Goal: Task Accomplishment & Management: Manage account settings

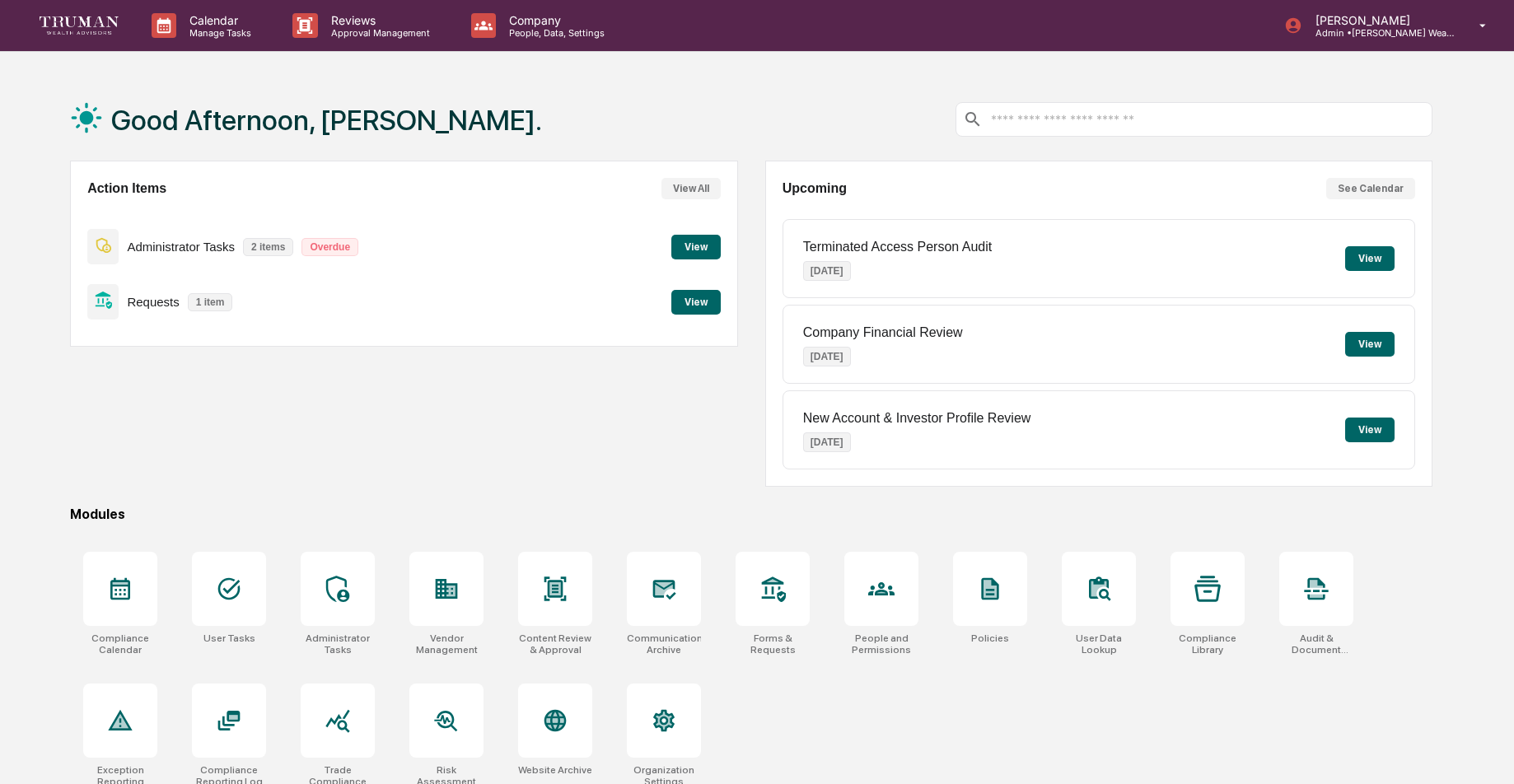
click at [710, 301] on button "View" at bounding box center [695, 302] width 49 height 24
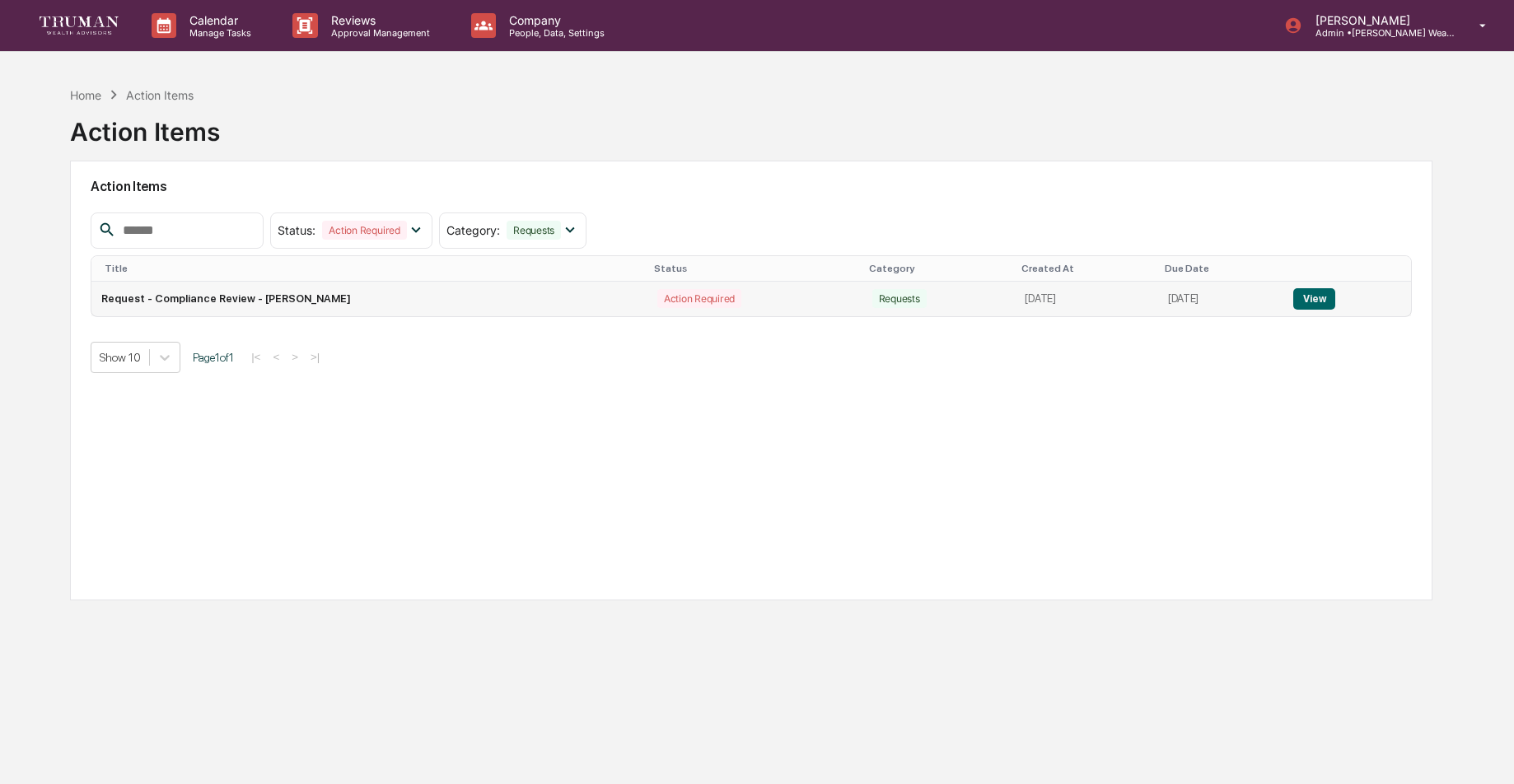
click at [1330, 293] on button "View" at bounding box center [1313, 299] width 42 height 21
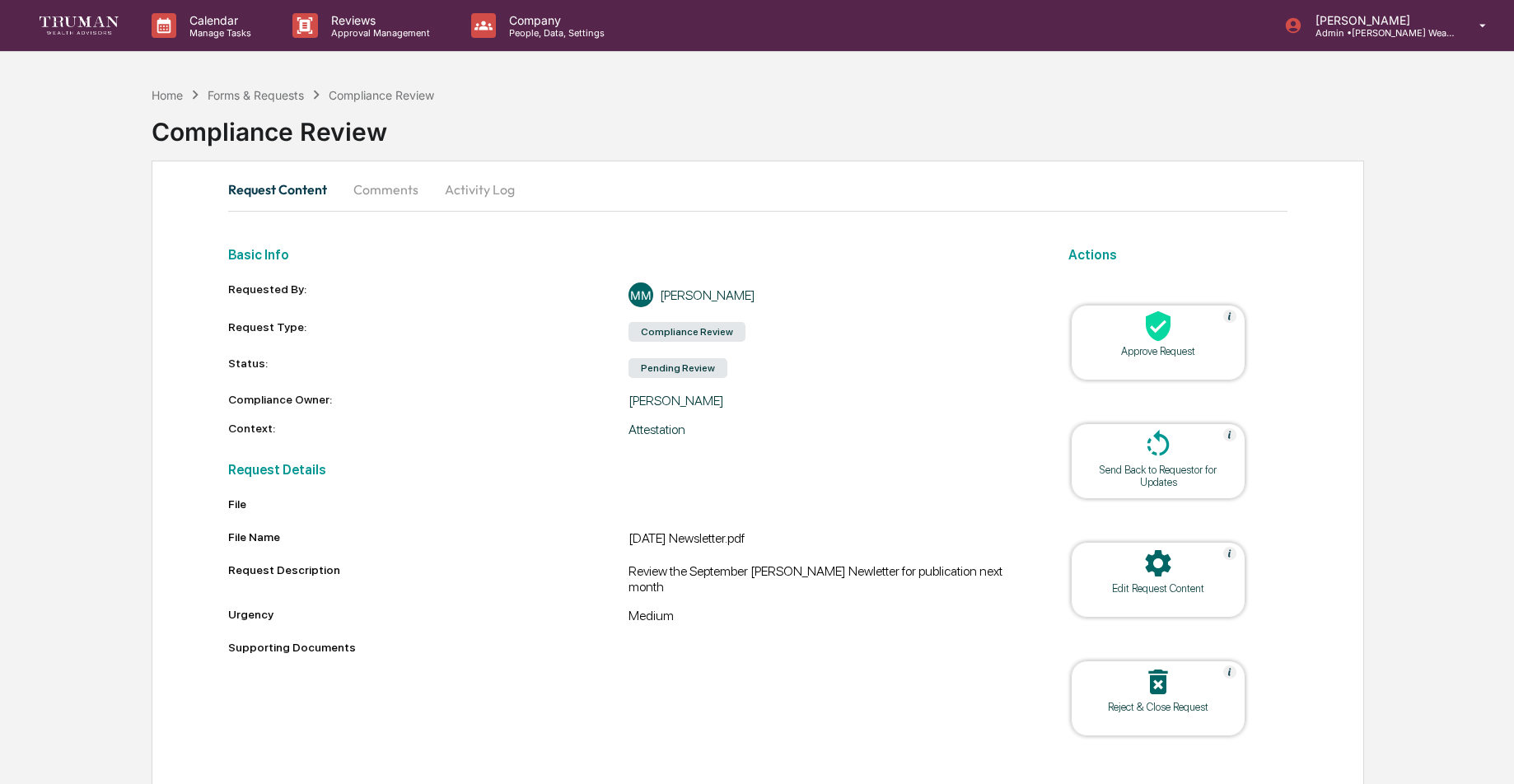
scroll to position [29, 0]
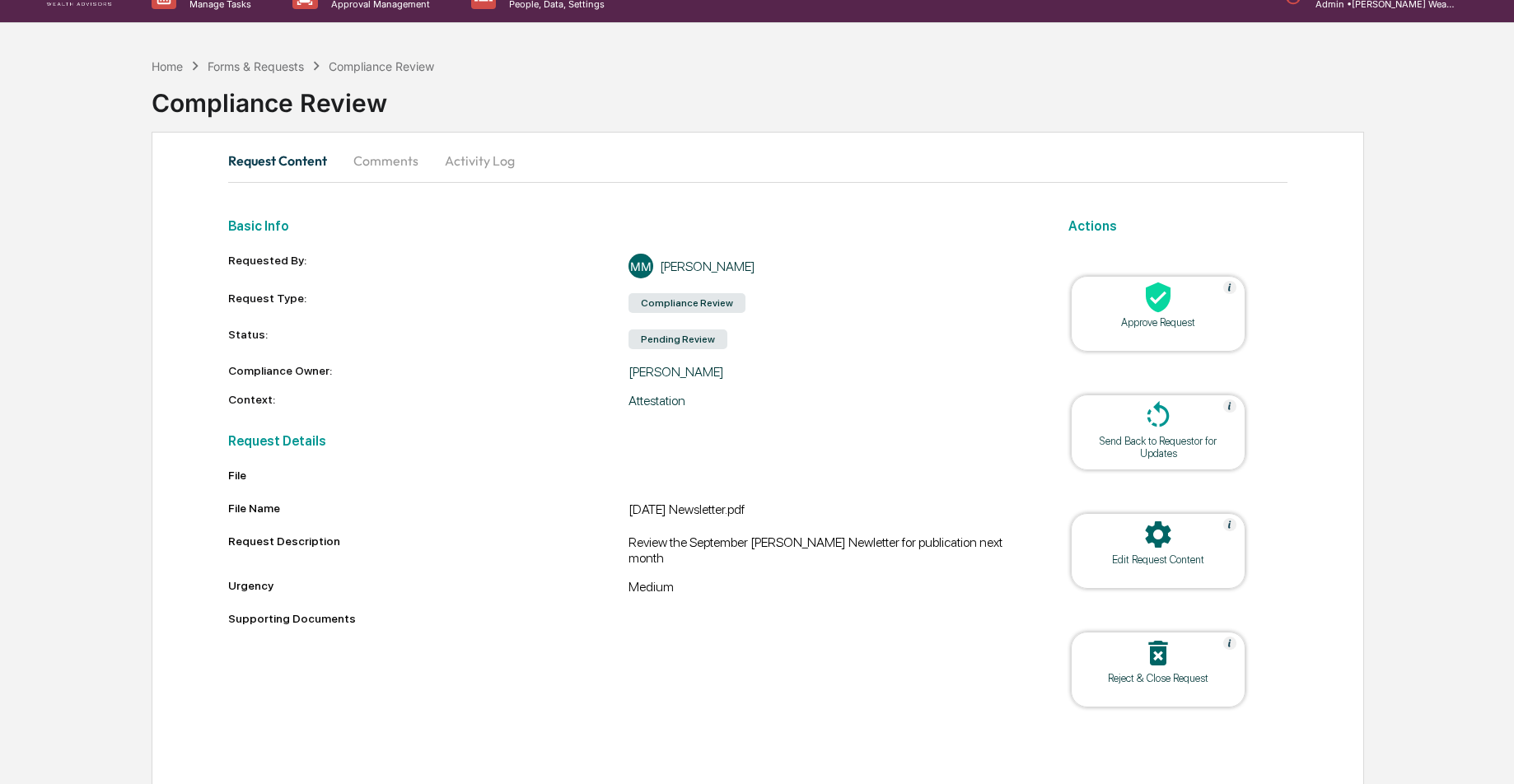
click at [669, 343] on div "Pending Review" at bounding box center [678, 339] width 99 height 20
click at [1138, 672] on div "Reject & Close Request" at bounding box center [1157, 678] width 148 height 12
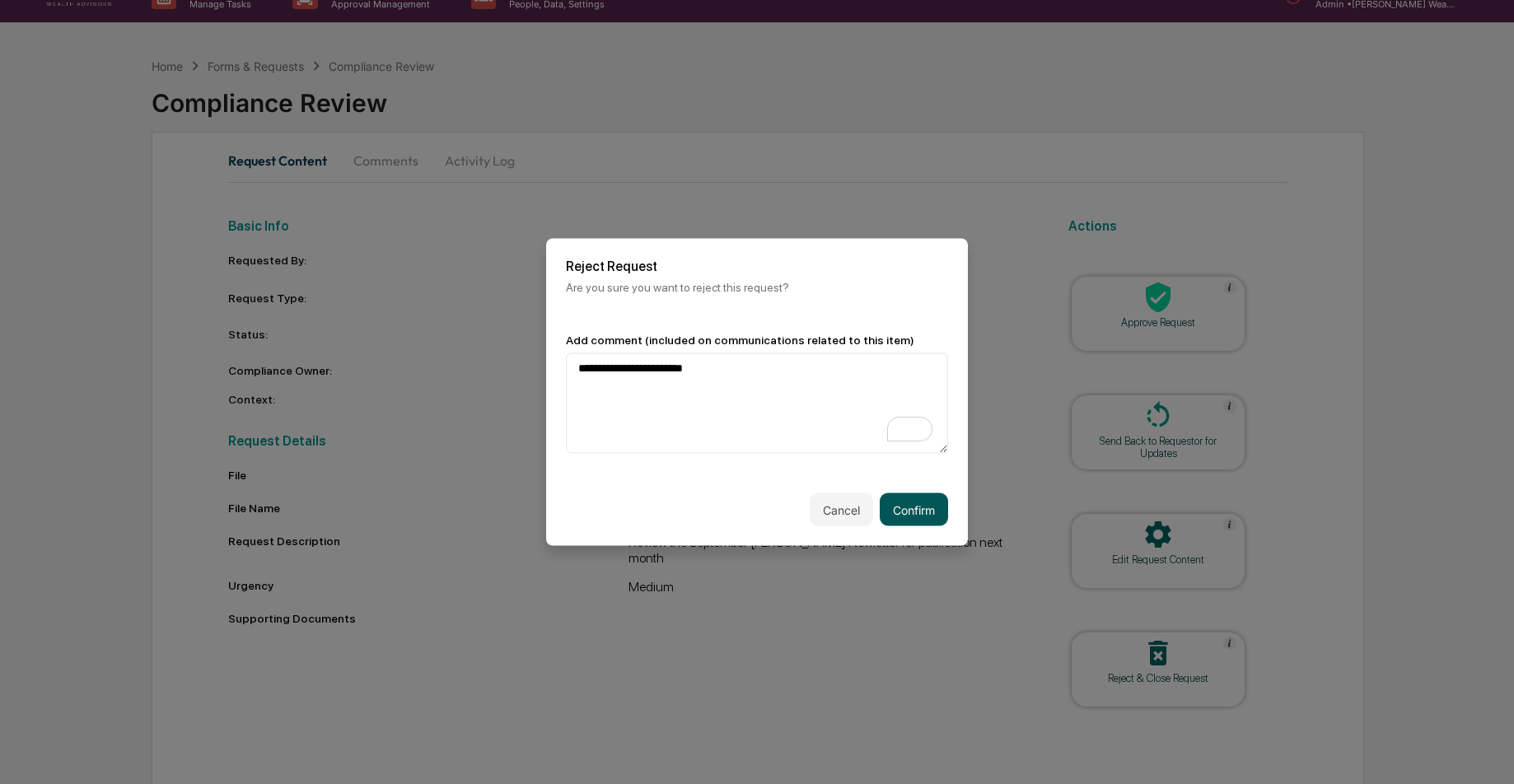
type textarea "**********"
drag, startPoint x: 918, startPoint y: 511, endPoint x: 1007, endPoint y: 511, distance: 89.0
click at [920, 511] on button "Confirm" at bounding box center [913, 510] width 68 height 33
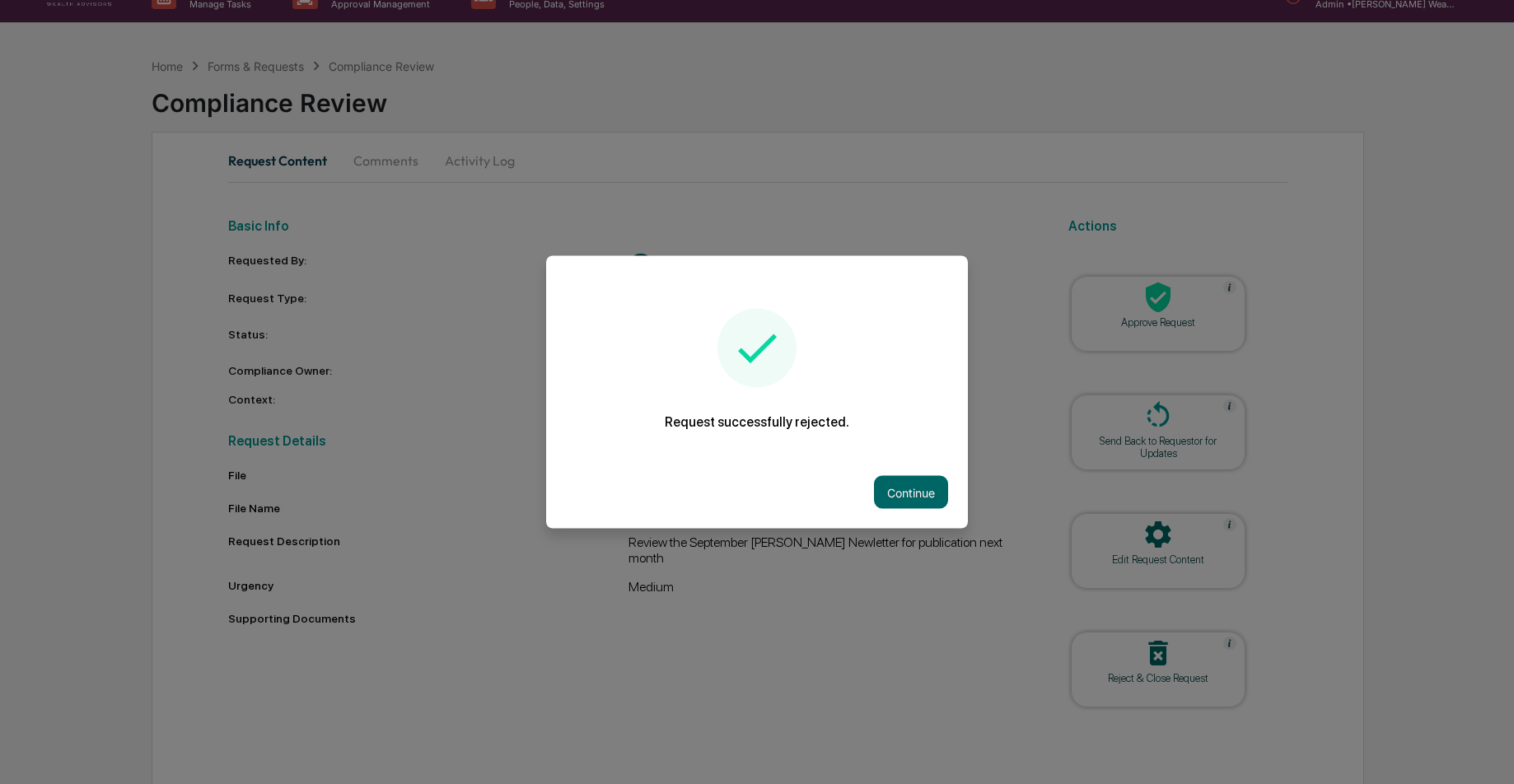
scroll to position [0, 0]
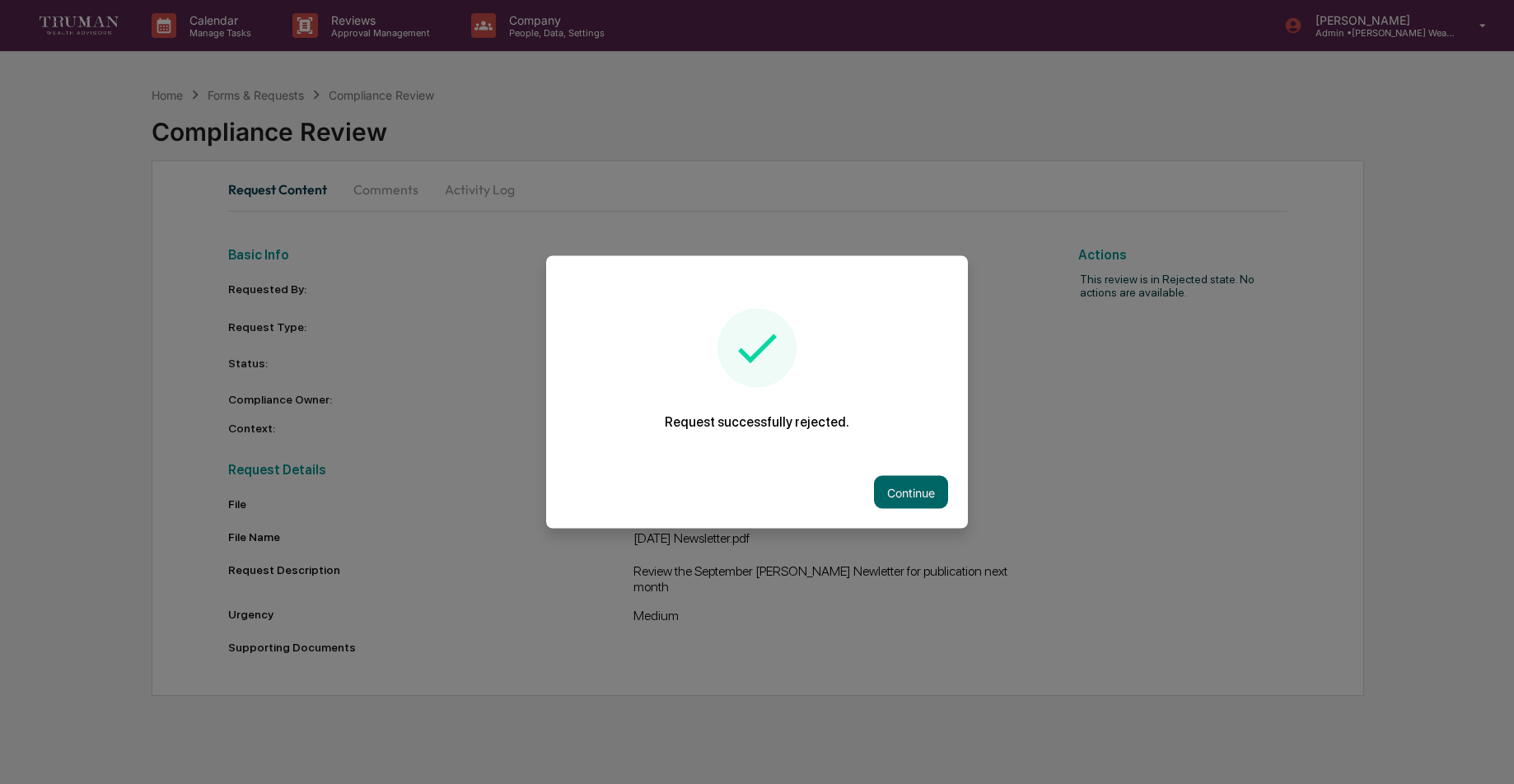
drag, startPoint x: 922, startPoint y: 497, endPoint x: 955, endPoint y: 500, distance: 33.1
click at [922, 497] on button "Continue" at bounding box center [910, 492] width 74 height 33
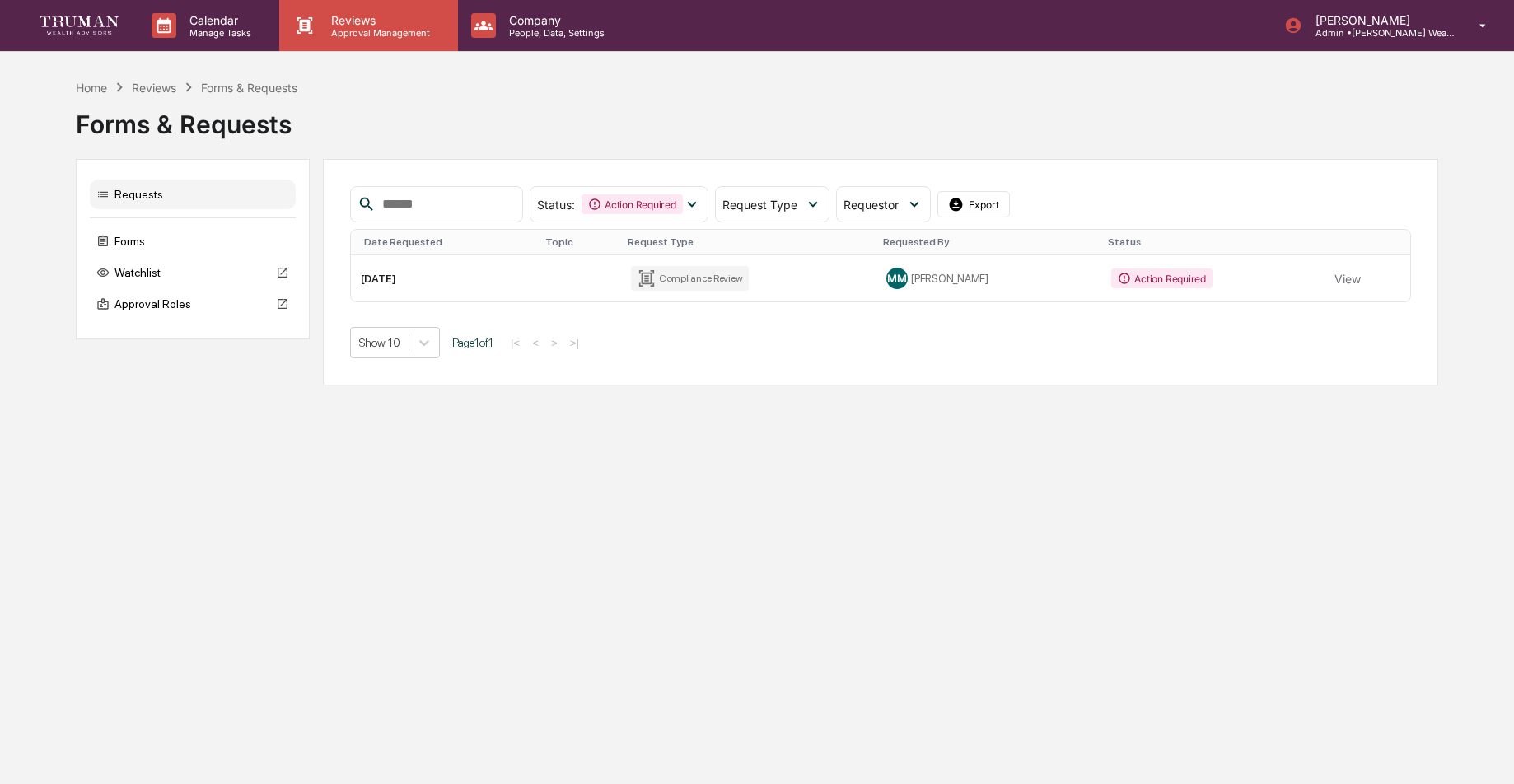
click at [340, 34] on p "Approval Management" at bounding box center [378, 33] width 120 height 11
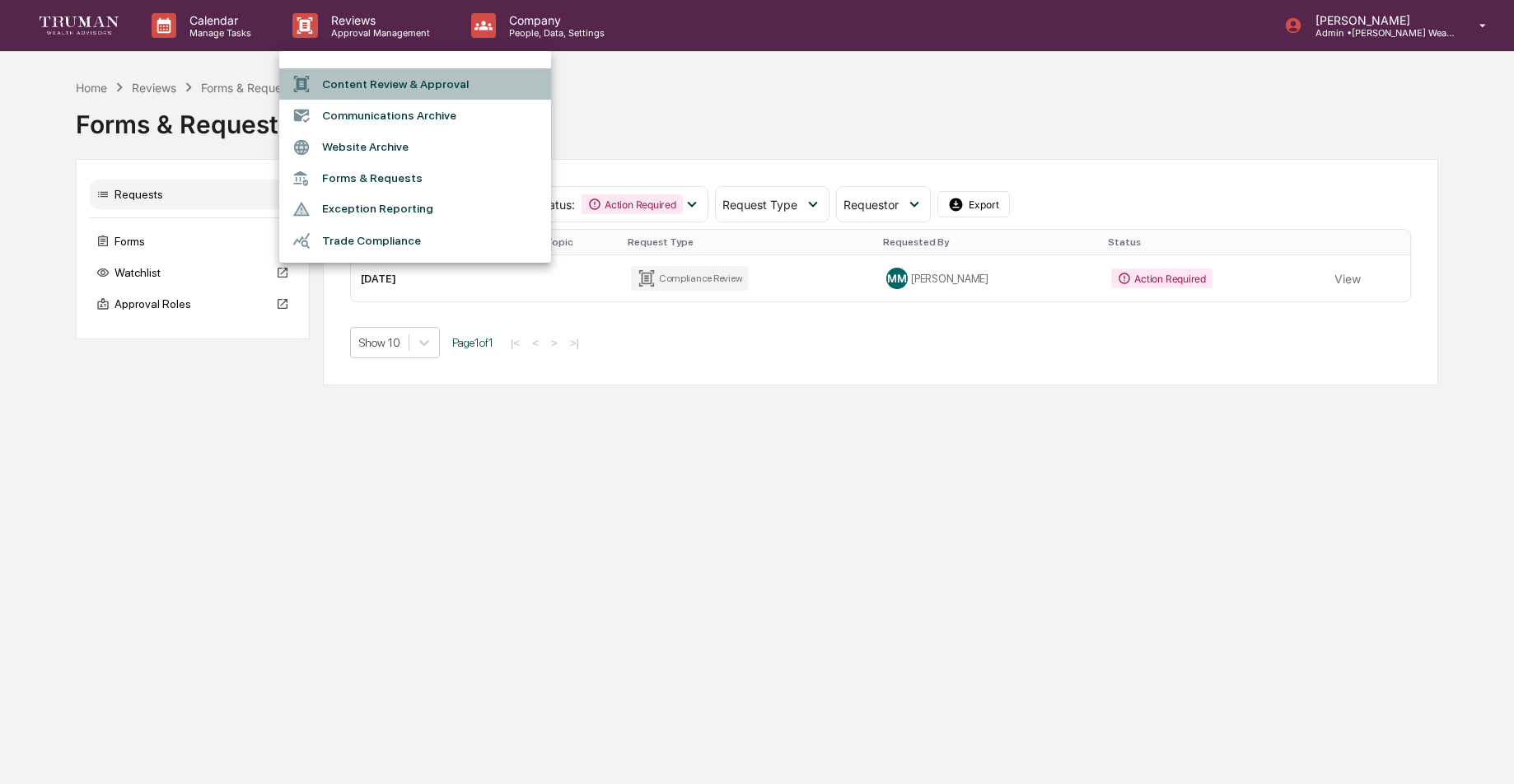
click at [439, 87] on li "Content Review & Approval" at bounding box center [414, 84] width 272 height 32
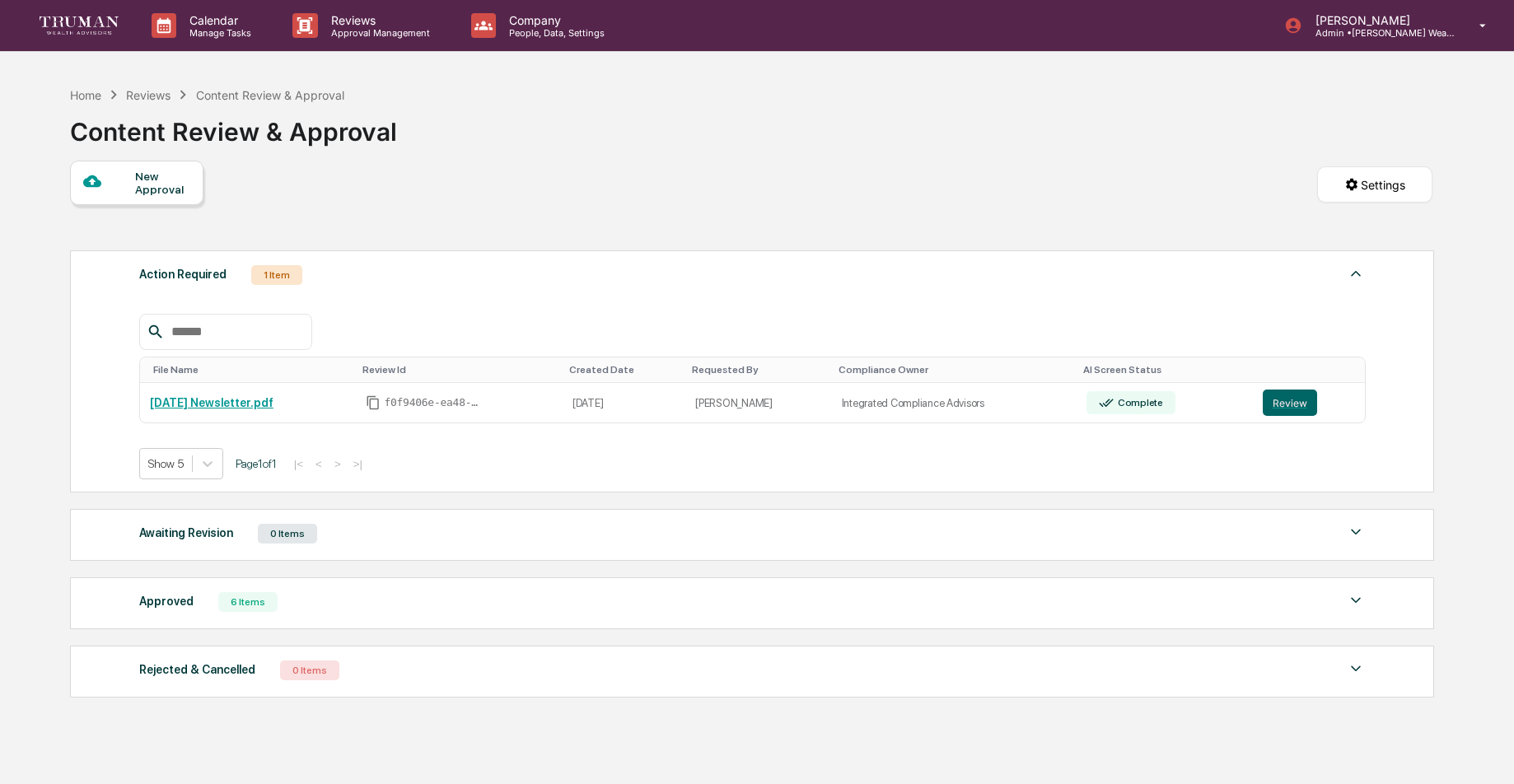
click at [284, 280] on div "1 Item" at bounding box center [276, 274] width 51 height 20
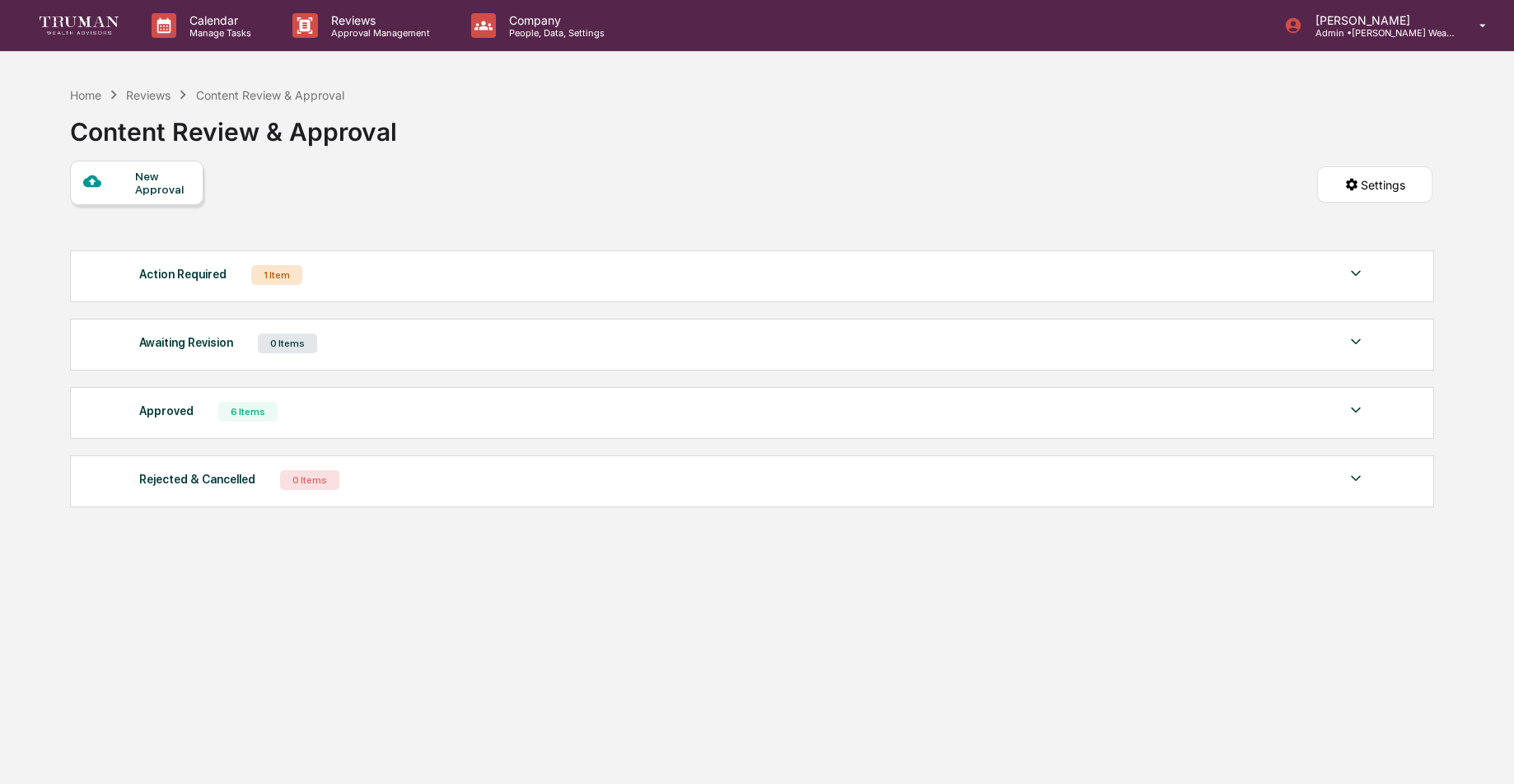
click at [276, 271] on div "1 Item" at bounding box center [276, 274] width 51 height 20
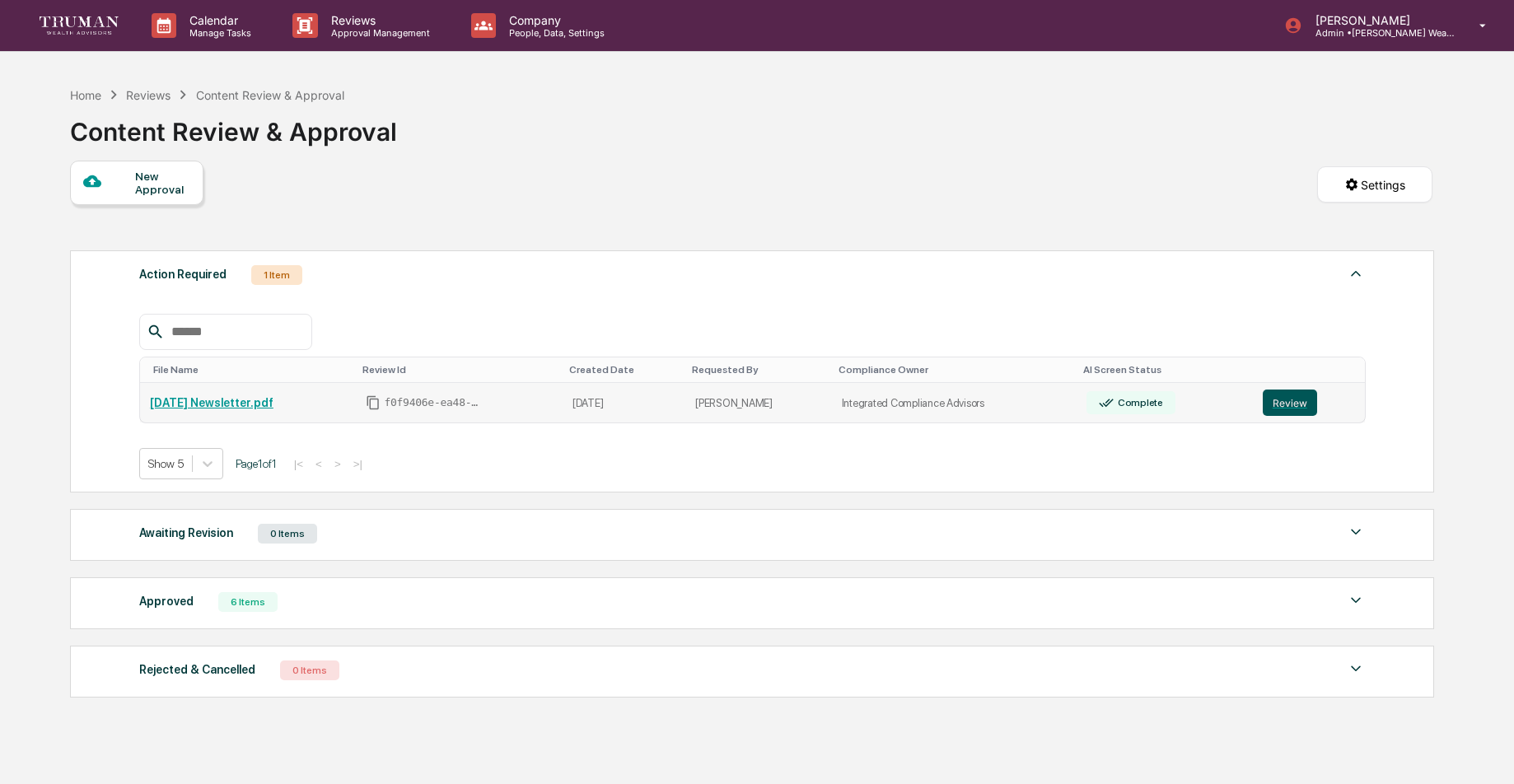
click at [1304, 408] on button "Review" at bounding box center [1290, 402] width 54 height 26
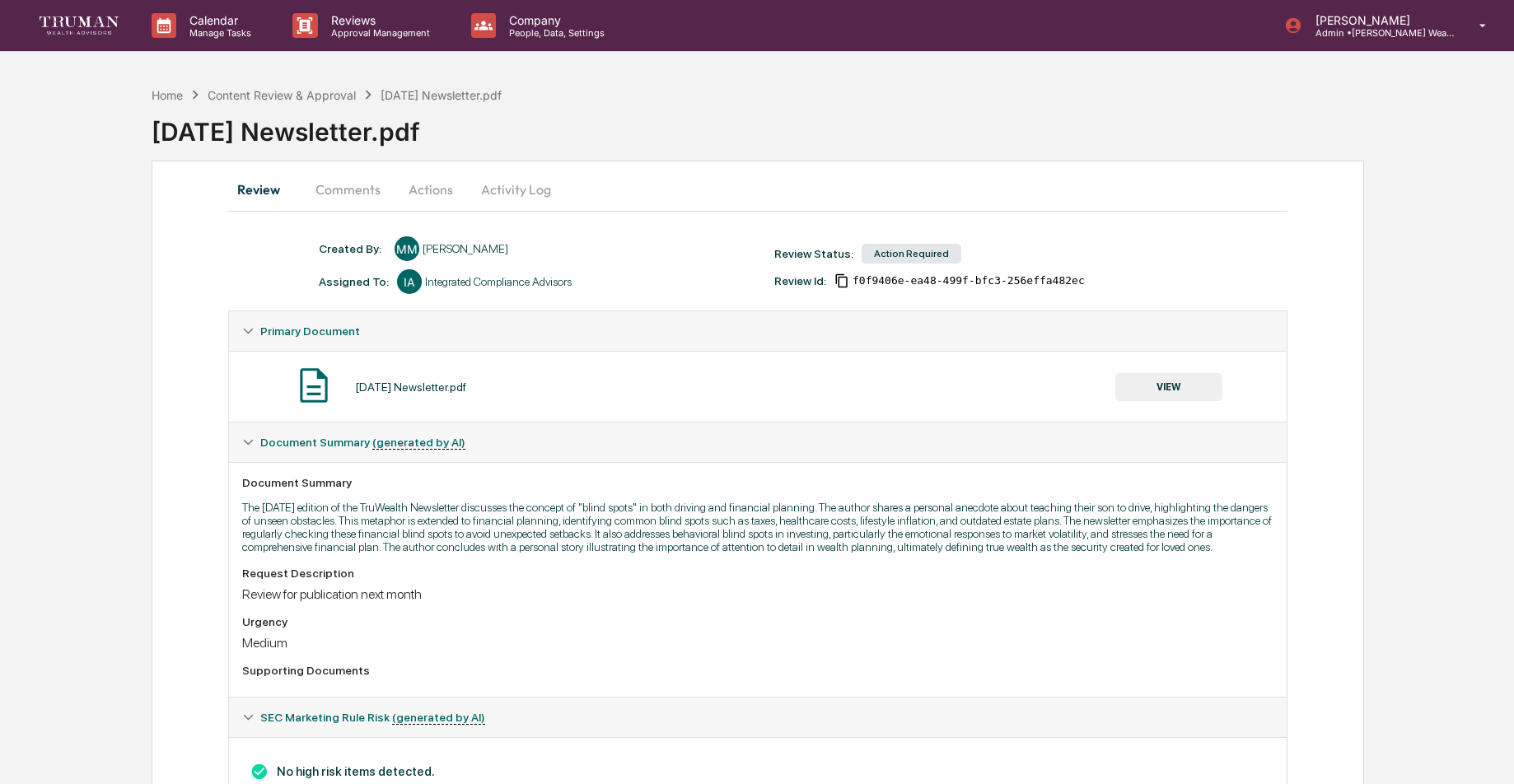
click at [354, 182] on button "Comments" at bounding box center [348, 189] width 91 height 39
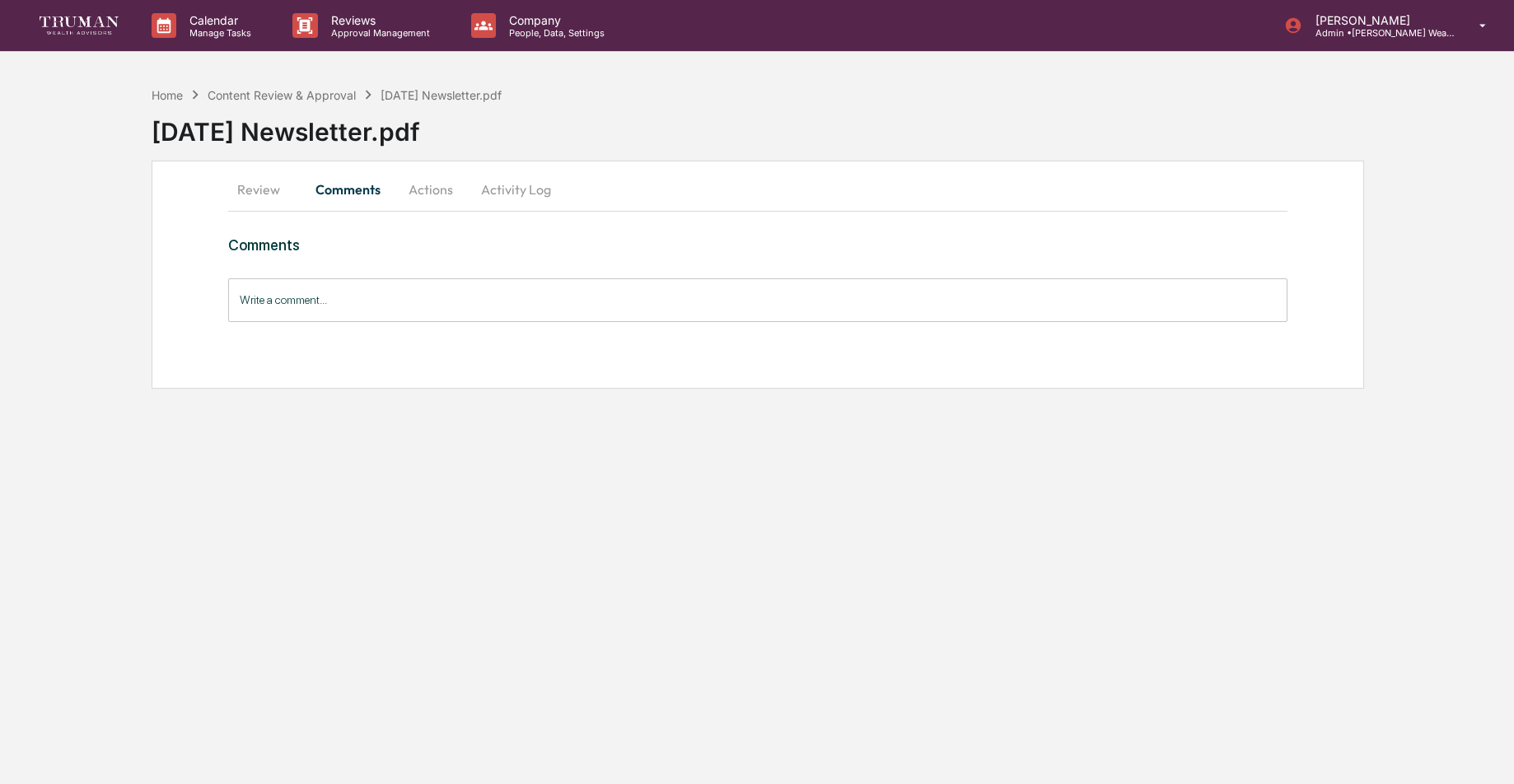
click at [434, 189] on button "Actions" at bounding box center [430, 189] width 74 height 39
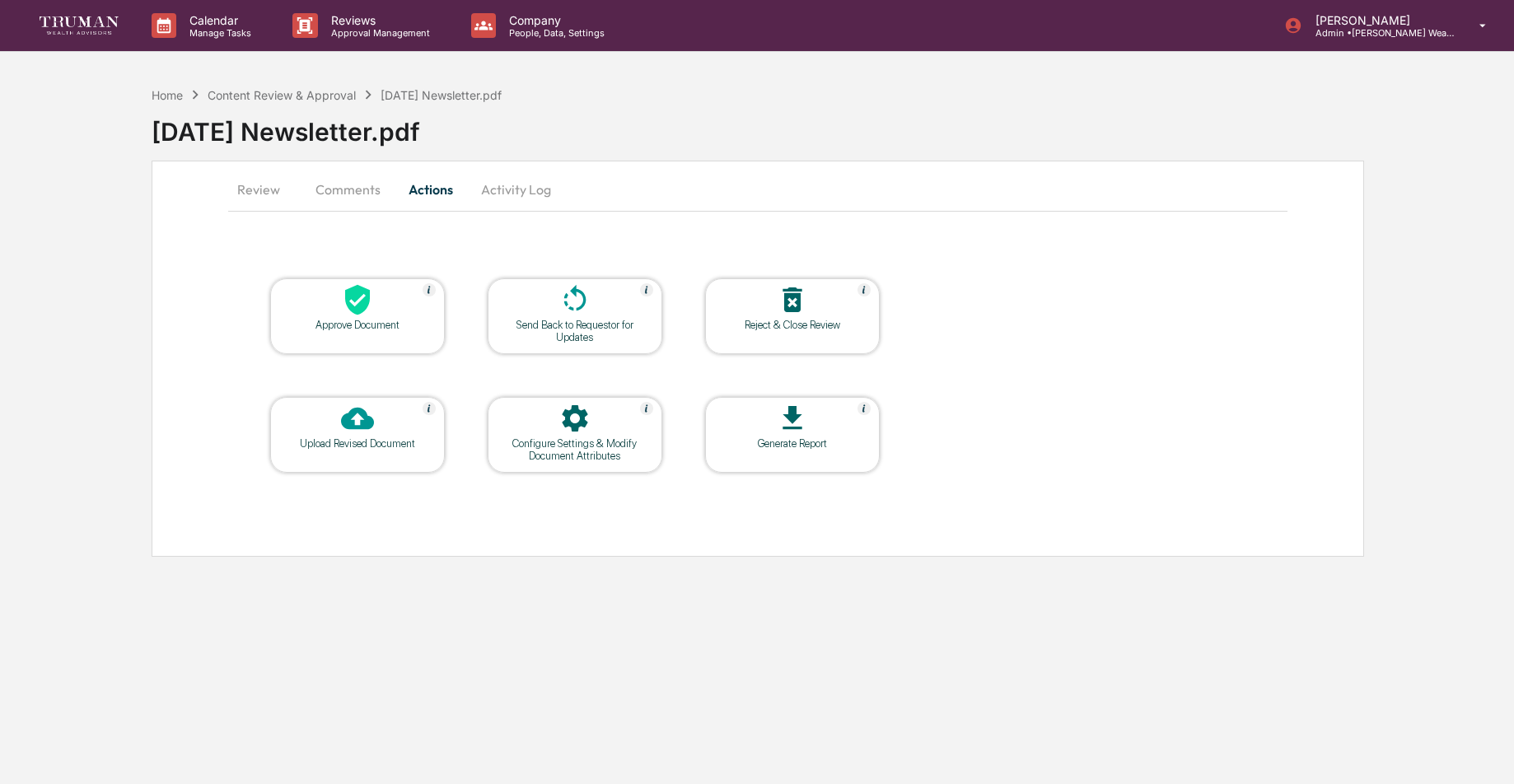
click at [516, 191] on button "Activity Log" at bounding box center [515, 189] width 96 height 39
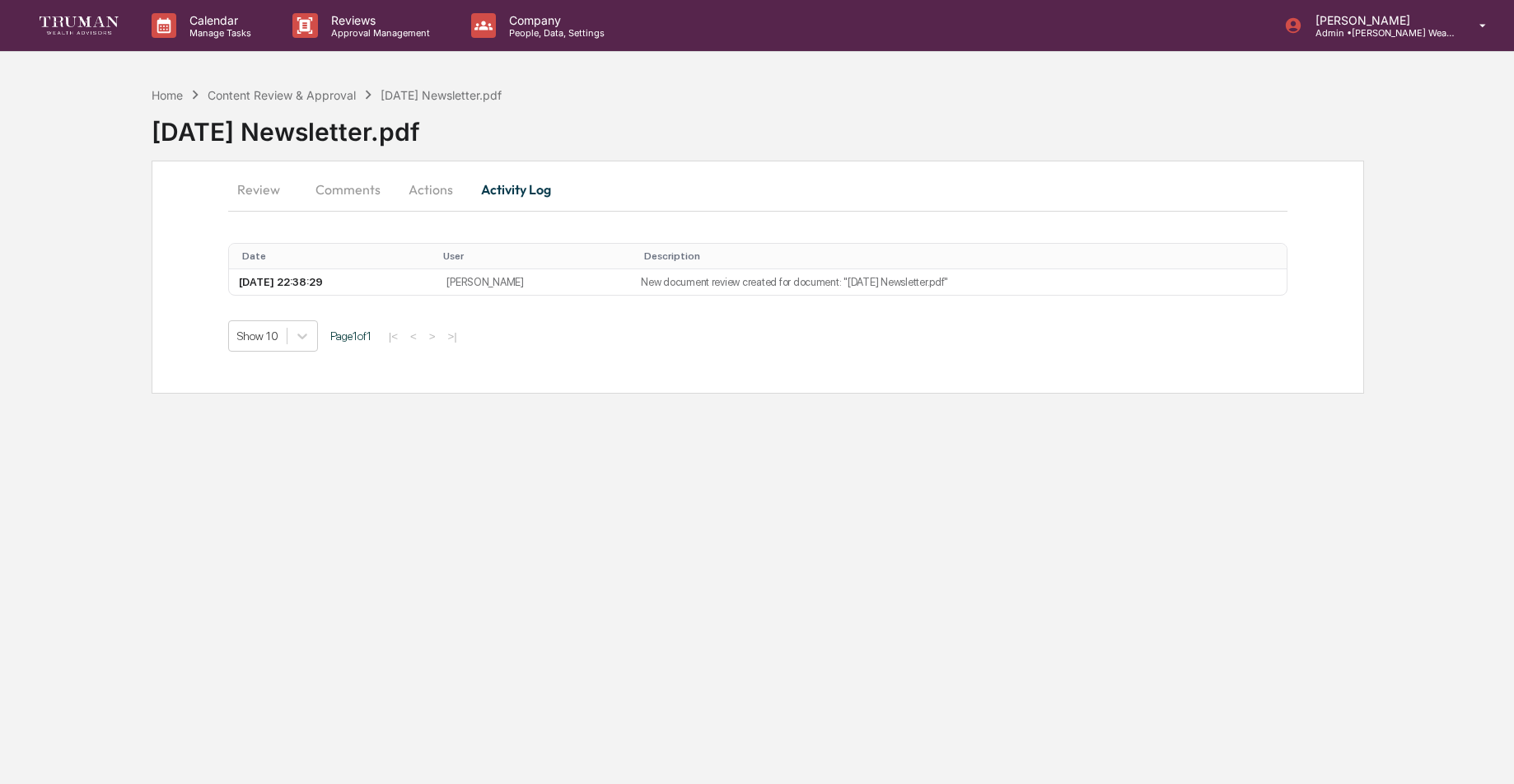
click at [258, 188] on button "Review" at bounding box center [264, 189] width 74 height 39
